Goal: Find specific page/section: Find specific page/section

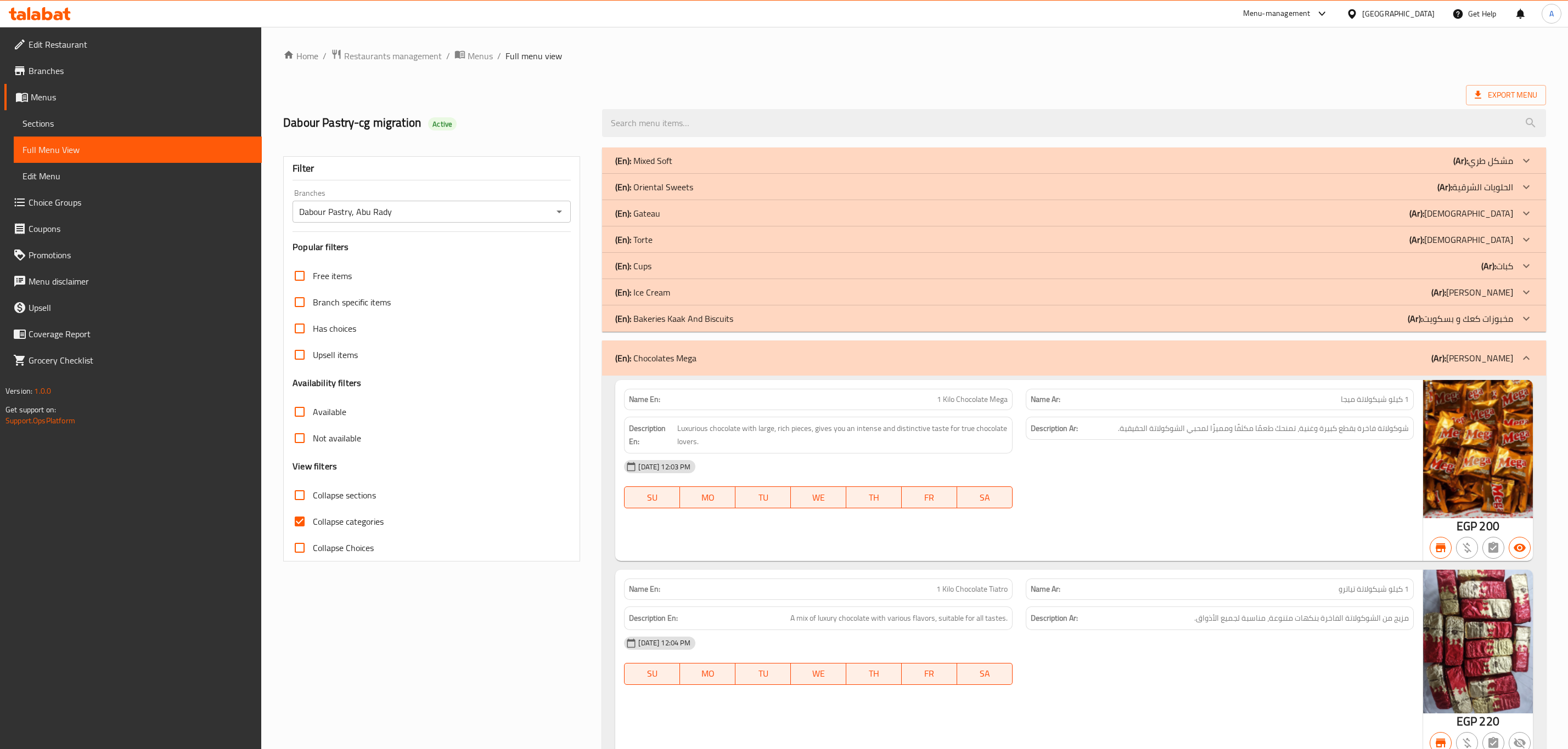
scroll to position [824, 0]
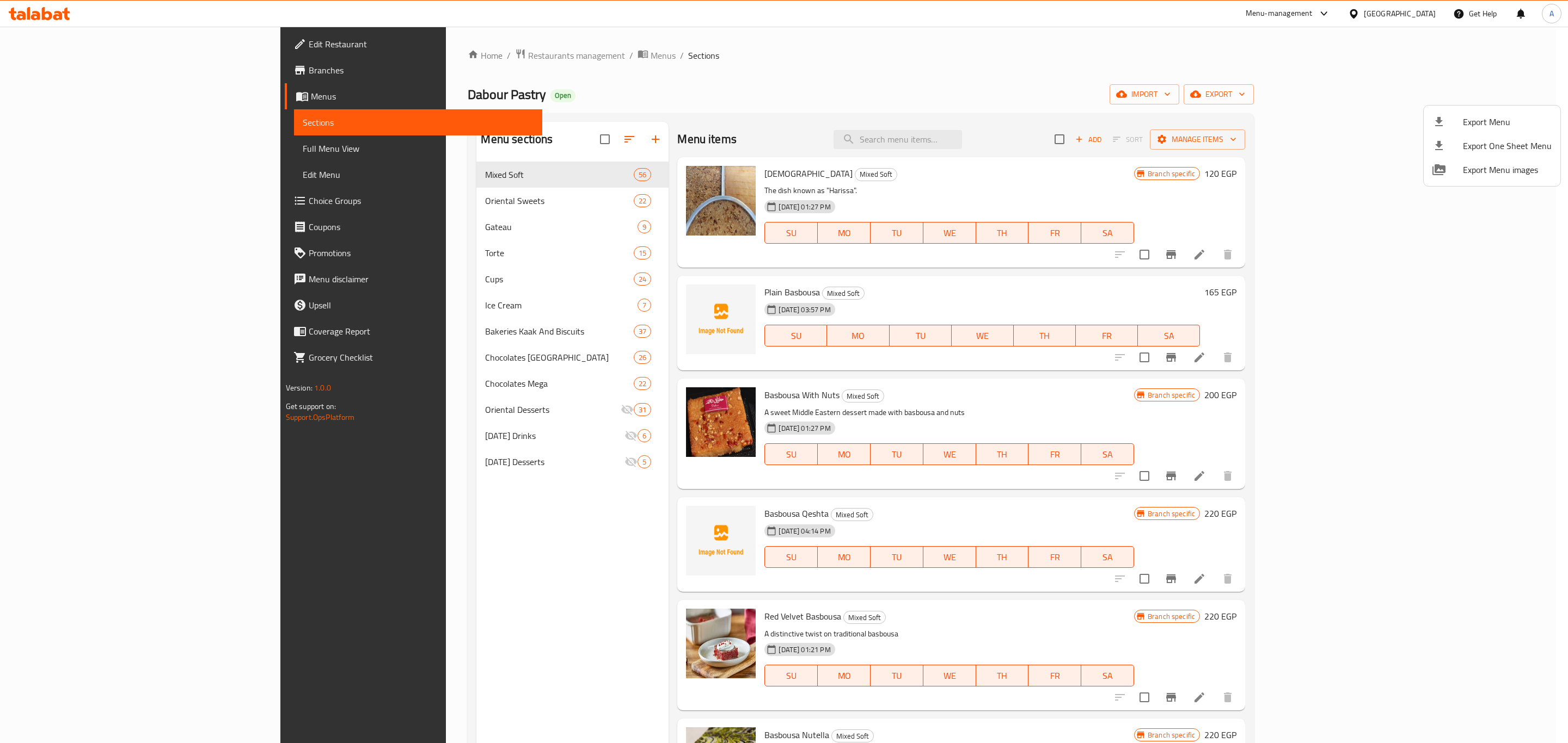
click at [403, 55] on div at bounding box center [784, 372] width 1568 height 743
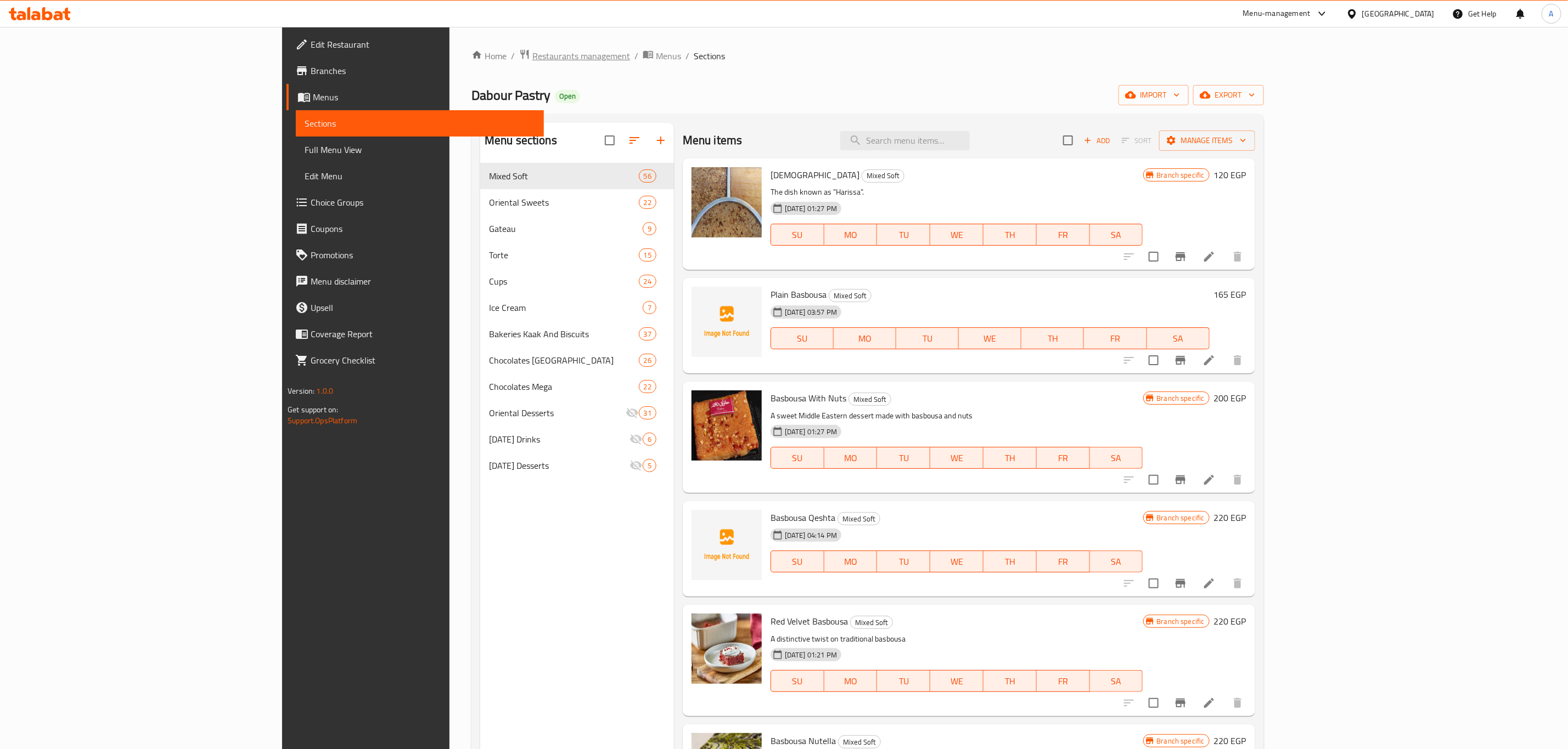
click at [532, 55] on span "Restaurants management" at bounding box center [581, 56] width 98 height 13
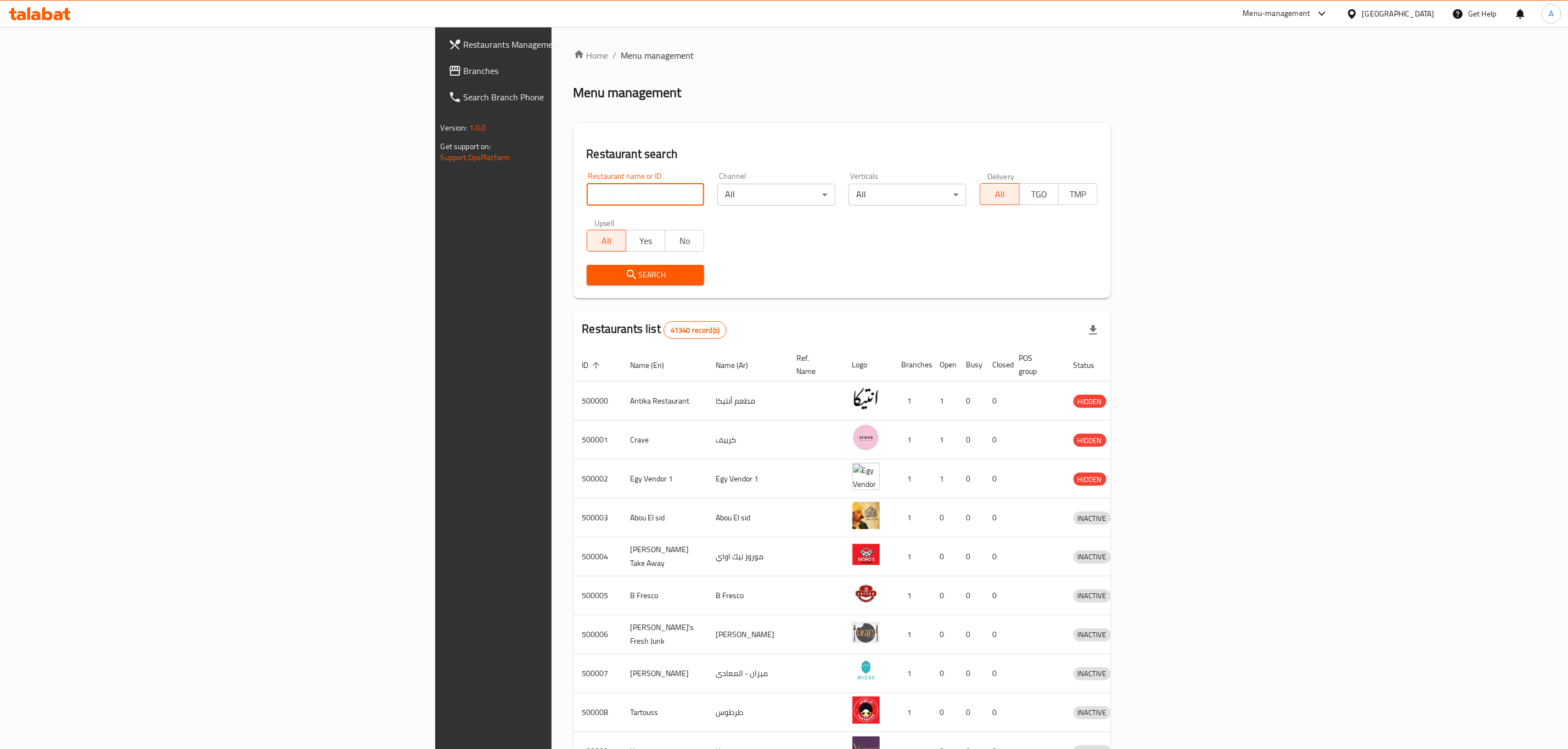
paste input "Morgan S"
type input "Morgan S"
click at [595, 273] on span "Search" at bounding box center [646, 275] width 100 height 14
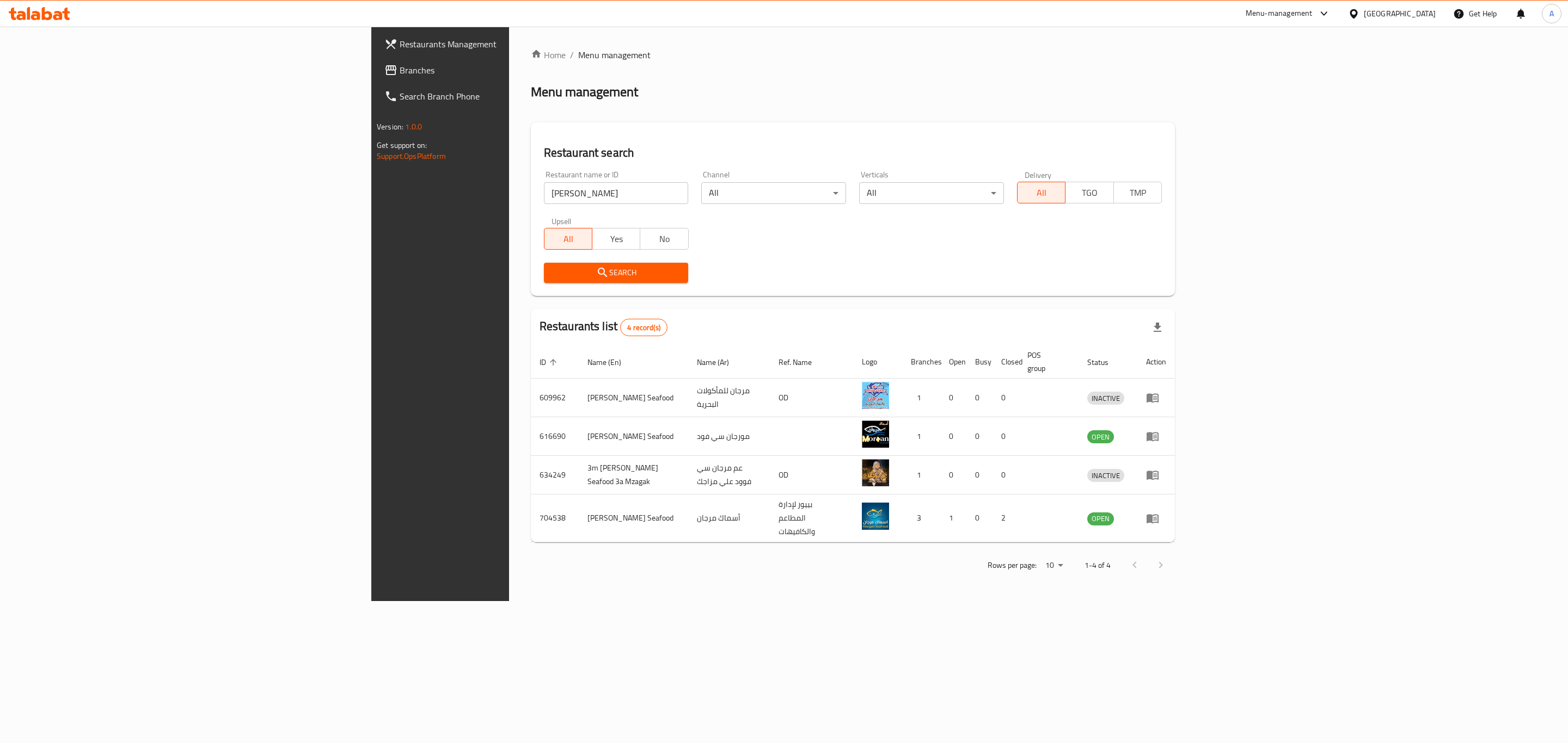
drag, startPoint x: 1356, startPoint y: 20, endPoint x: 1349, endPoint y: 13, distance: 9.9
click at [1339, 20] on div "Menu-management" at bounding box center [1288, 13] width 102 height 26
click at [1312, 13] on div "Menu-management" at bounding box center [1279, 13] width 67 height 13
click at [1262, 135] on div "Restaurant-Management" at bounding box center [1272, 145] width 103 height 25
